Goal: Task Accomplishment & Management: Complete application form

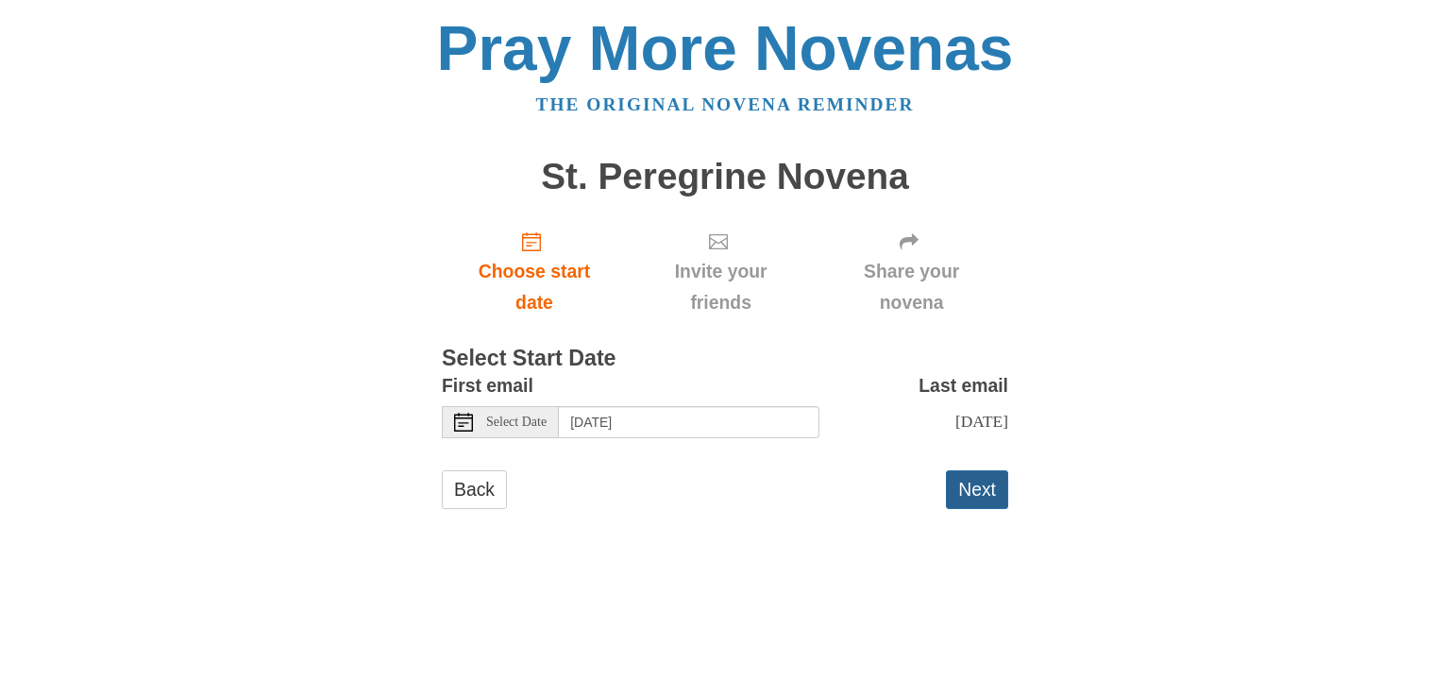
click at [970, 508] on button "Next" at bounding box center [977, 489] width 62 height 39
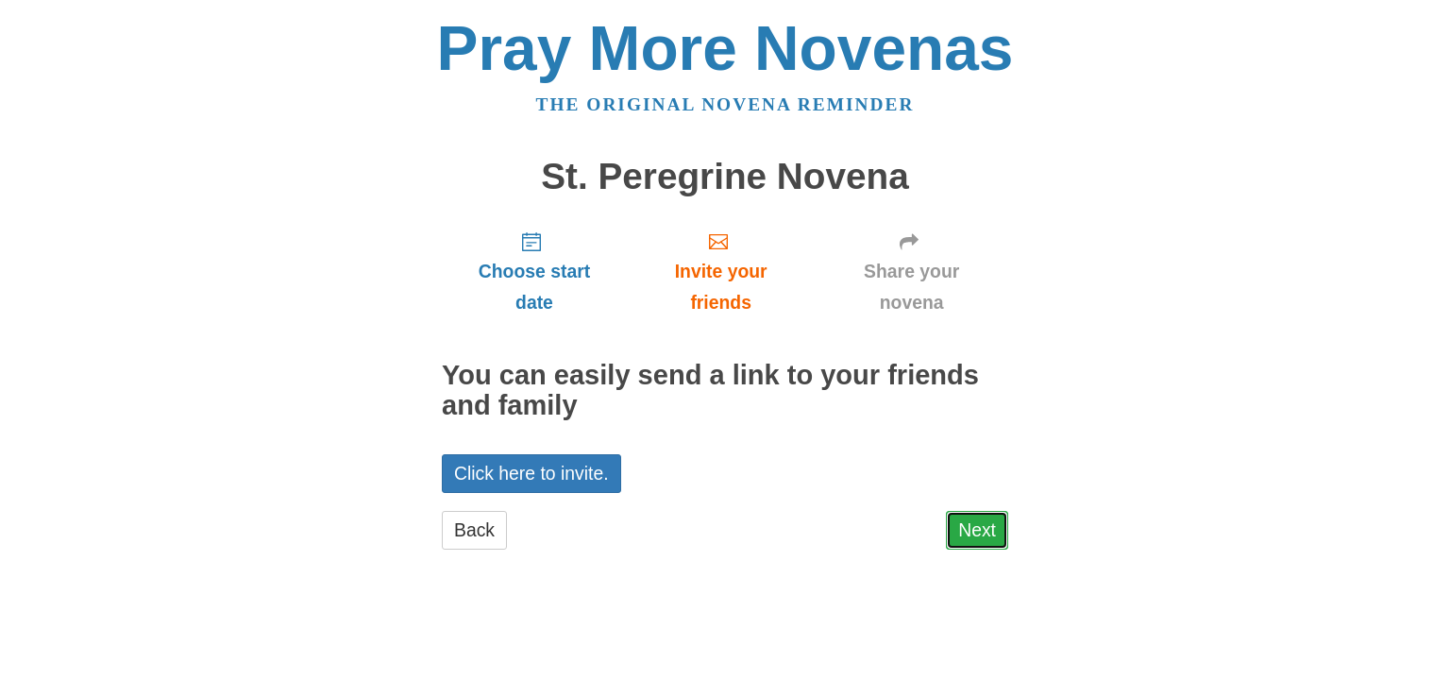
click at [974, 519] on link "Next" at bounding box center [977, 530] width 62 height 39
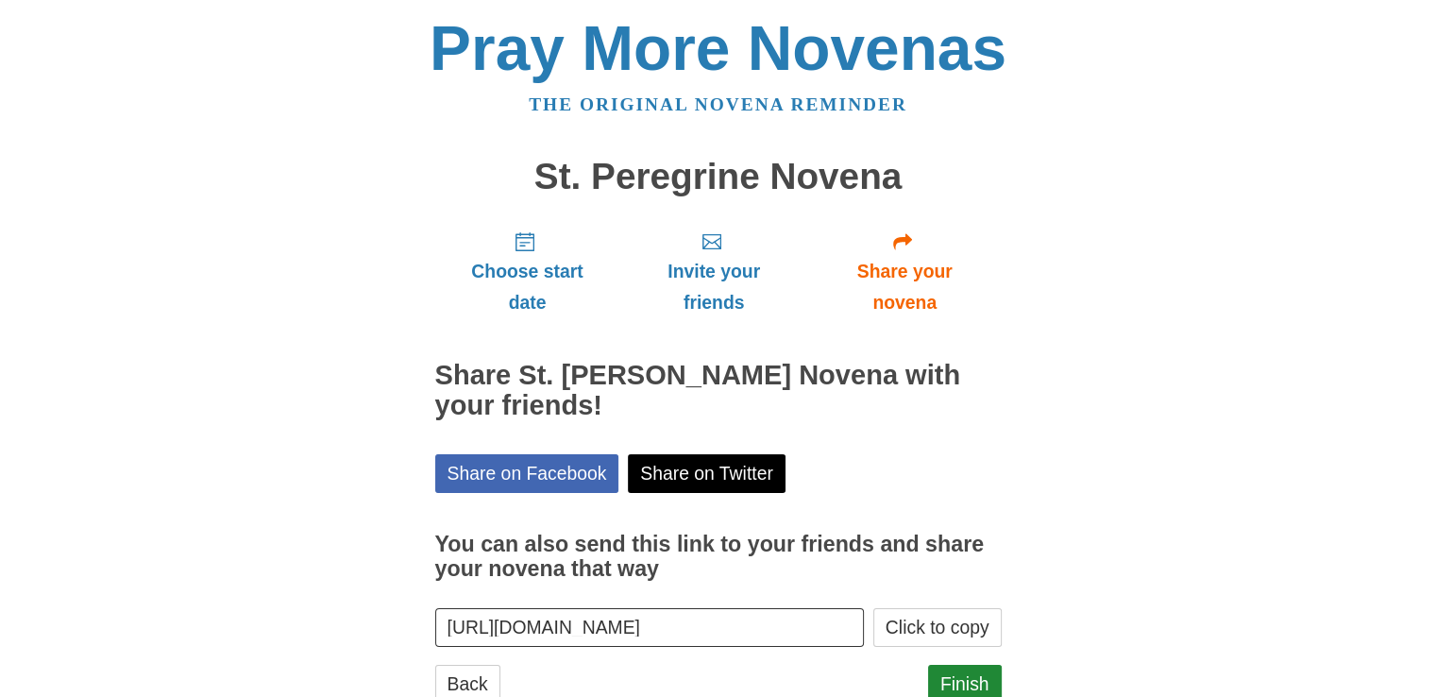
scroll to position [60, 0]
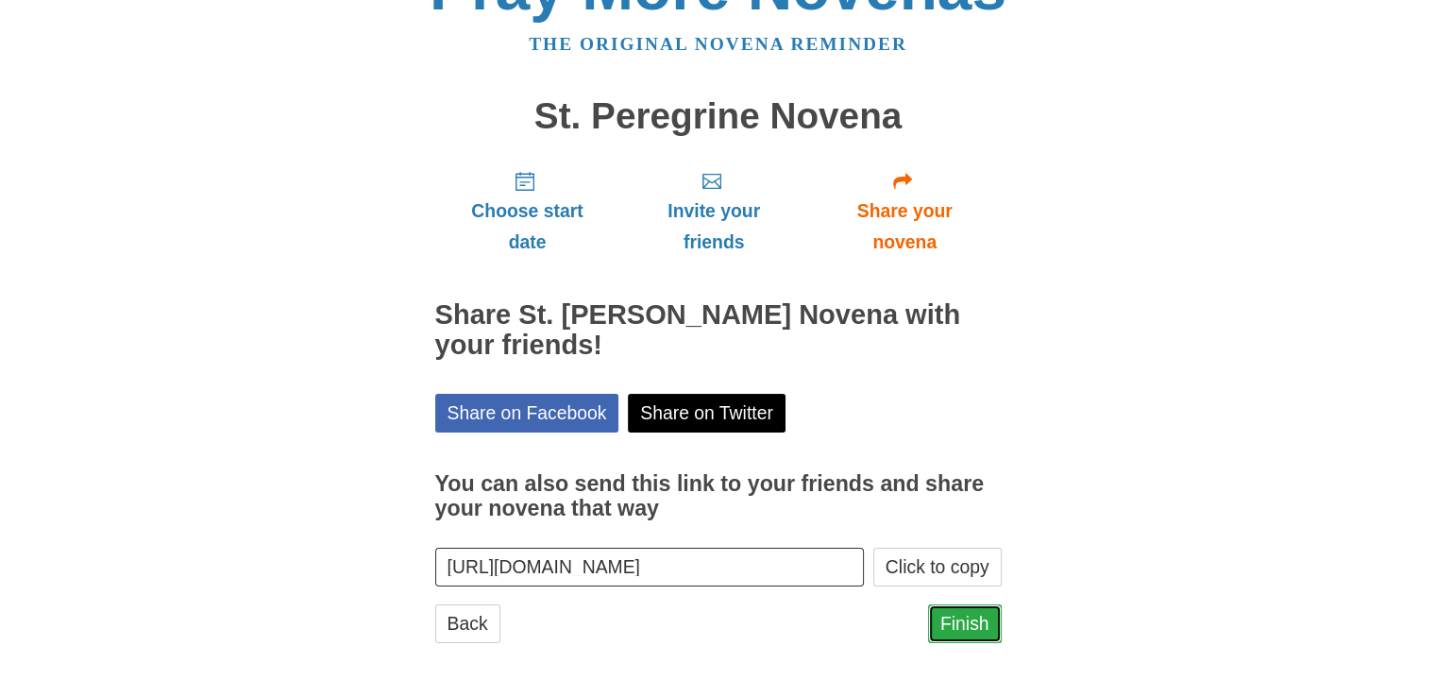
click at [971, 641] on link "Finish" at bounding box center [965, 623] width 74 height 39
